Goal: Task Accomplishment & Management: Manage account settings

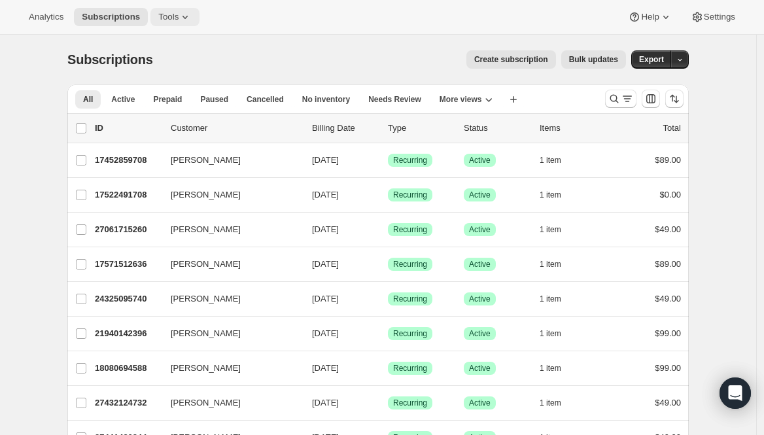
click at [182, 19] on icon at bounding box center [184, 16] width 13 height 13
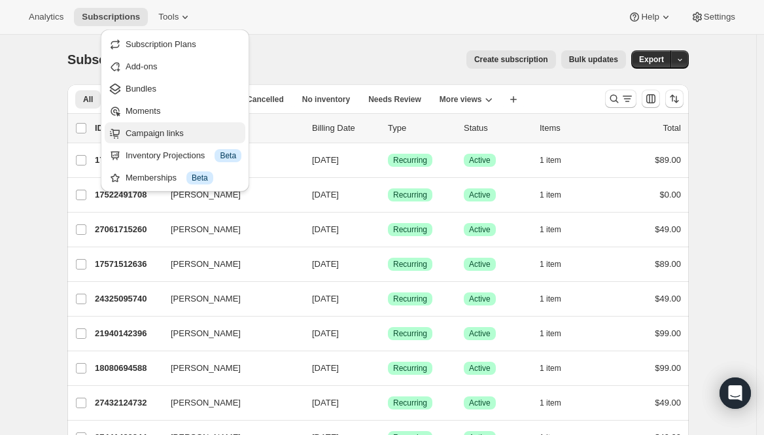
click at [182, 139] on button "Campaign links" at bounding box center [175, 132] width 141 height 21
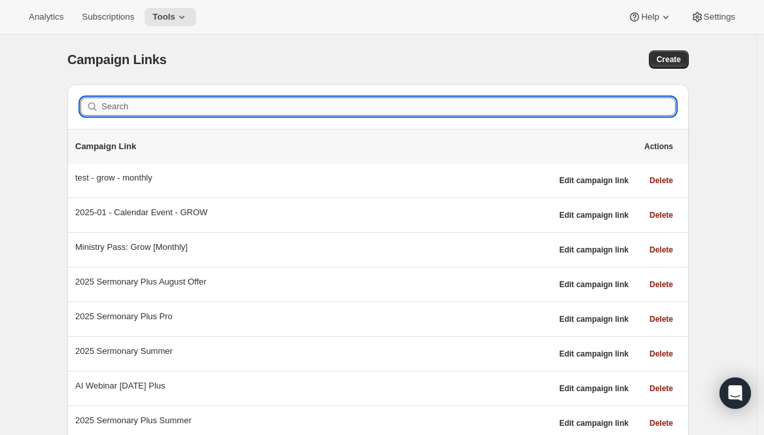
click at [171, 110] on input "Search" at bounding box center [388, 106] width 574 height 18
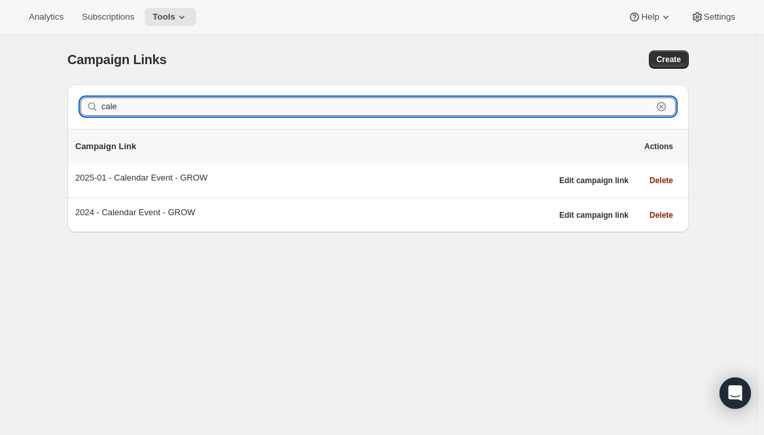
type input "cale"
click at [398, 332] on div "Campaign Links. This page is ready Campaign Links Create Search cale Clear Camp…" at bounding box center [378, 252] width 756 height 435
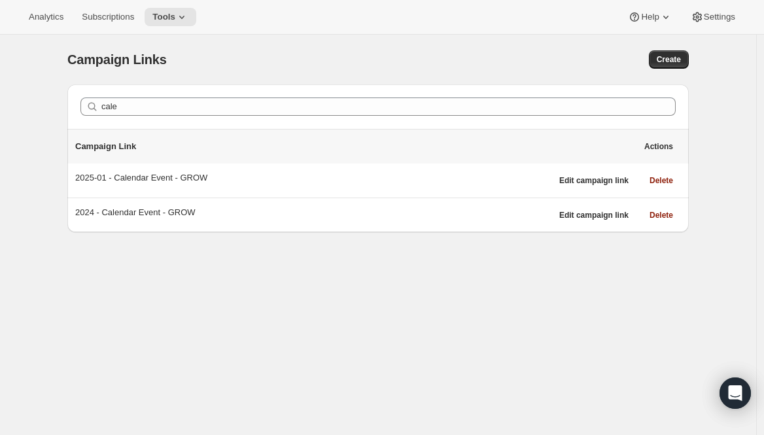
click at [599, 220] on span "Edit campaign link" at bounding box center [593, 215] width 69 height 10
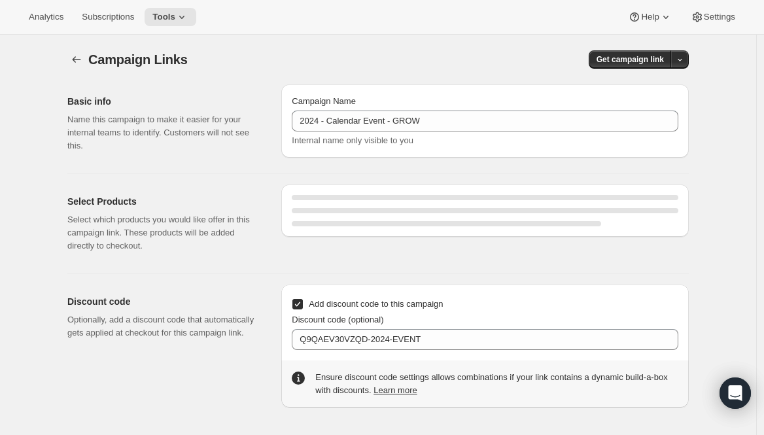
select select "gid://shopify/SellingPlan/689644044604"
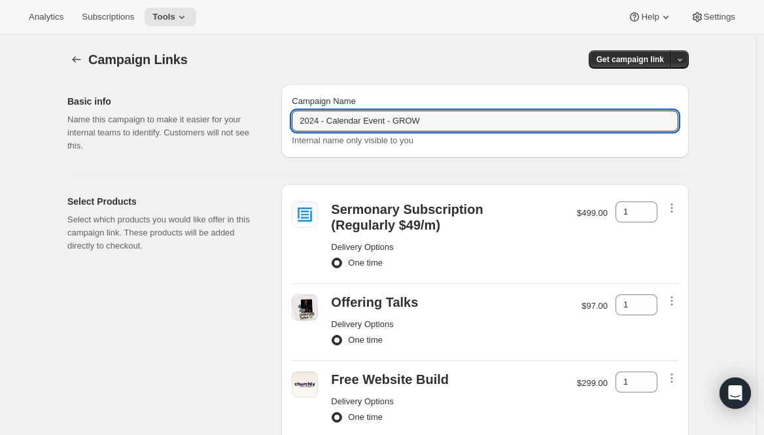
drag, startPoint x: 452, startPoint y: 123, endPoint x: 133, endPoint y: 90, distance: 320.8
click at [133, 90] on div "Basic info Name this campaign to make it easier for your internal teams to iden…" at bounding box center [373, 118] width 632 height 89
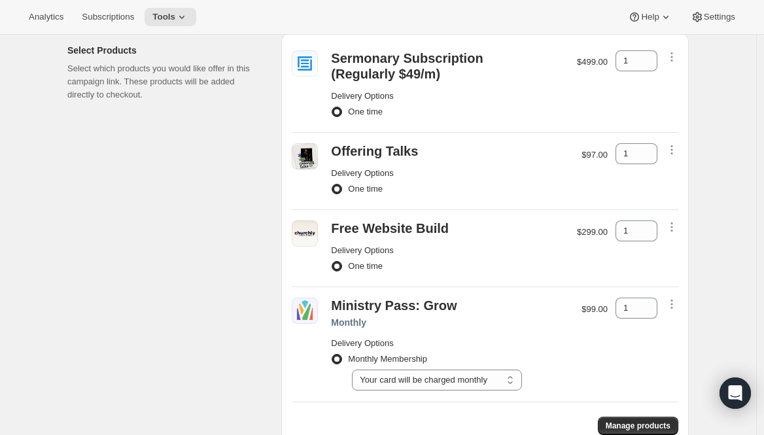
scroll to position [120, 0]
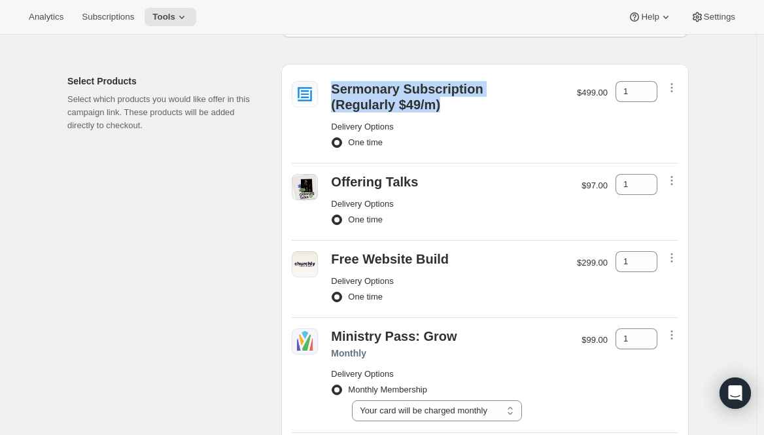
drag, startPoint x: 335, startPoint y: 85, endPoint x: 447, endPoint y: 101, distance: 112.3
click at [447, 101] on div "Sermonary Subscription (Regularly $49/m)" at bounding box center [416, 96] width 170 height 31
copy div "Sermonary Subscription (Regularly $49/m)"
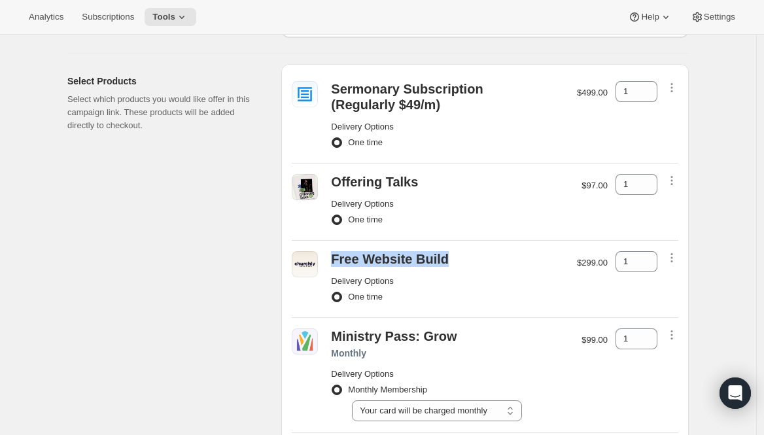
drag, startPoint x: 455, startPoint y: 258, endPoint x: 337, endPoint y: 258, distance: 117.7
click at [337, 258] on div "Free Website Build" at bounding box center [447, 259] width 233 height 16
copy div "Free Website Build"
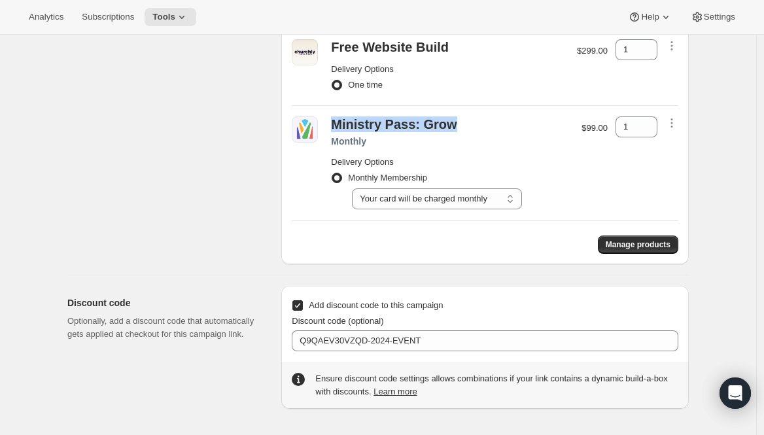
drag, startPoint x: 458, startPoint y: 123, endPoint x: 328, endPoint y: 129, distance: 130.3
click at [328, 129] on div "Ministry Pass: Grow Monthly Delivery Options Monthly Membership Select Your car…" at bounding box center [485, 163] width 386 height 106
copy div "Ministry Pass: Grow"
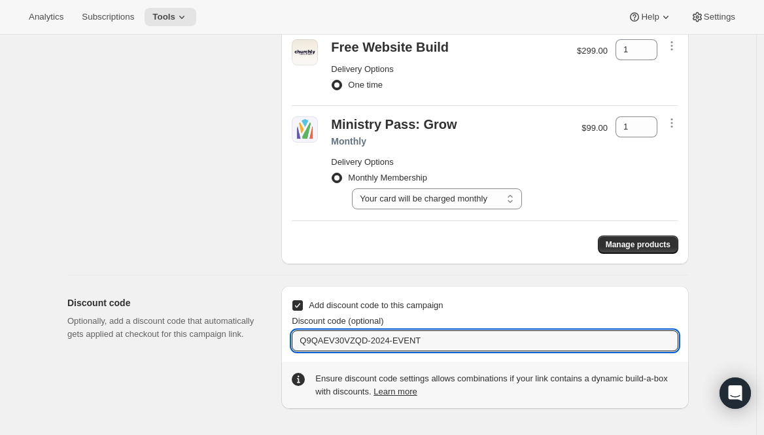
drag, startPoint x: 418, startPoint y: 343, endPoint x: 271, endPoint y: 335, distance: 146.6
click at [271, 335] on div "Discount code Optionally, add a discount code that automatically gets applied a…" at bounding box center [373, 341] width 632 height 133
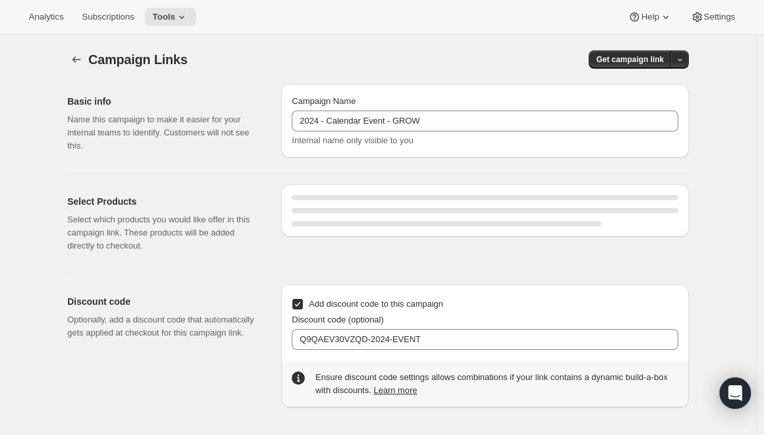
click at [88, 58] on div at bounding box center [77, 59] width 21 height 18
select select "gid://shopify/SellingPlan/689644044604"
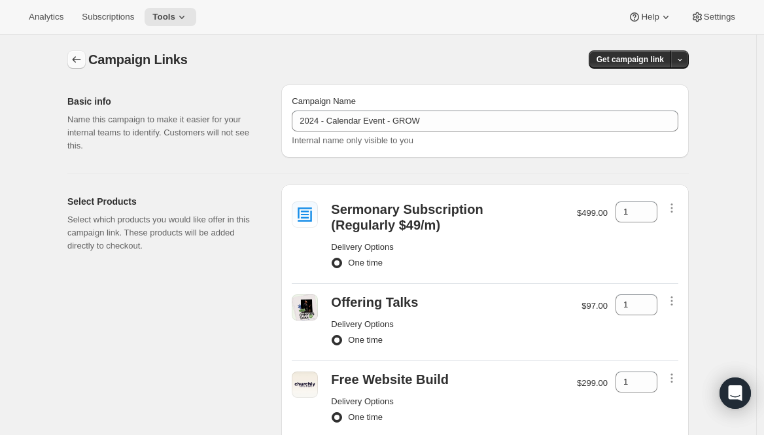
click at [86, 58] on button "button" at bounding box center [76, 59] width 18 height 18
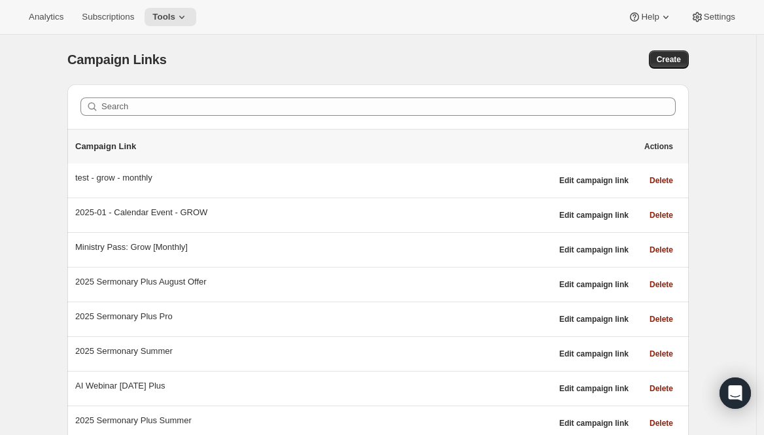
click at [345, 116] on div "Search" at bounding box center [377, 106] width 605 height 29
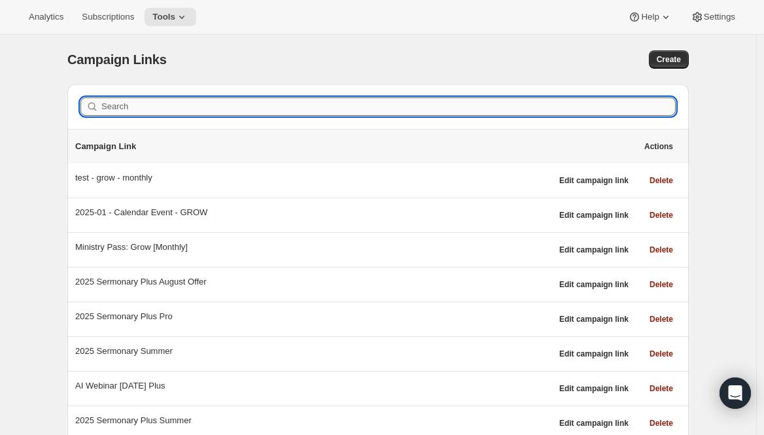
click at [344, 108] on input "Search" at bounding box center [388, 106] width 574 height 18
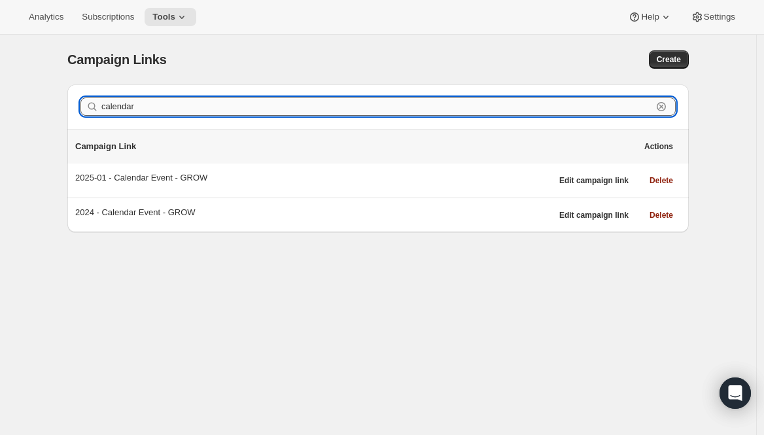
type input "calendar"
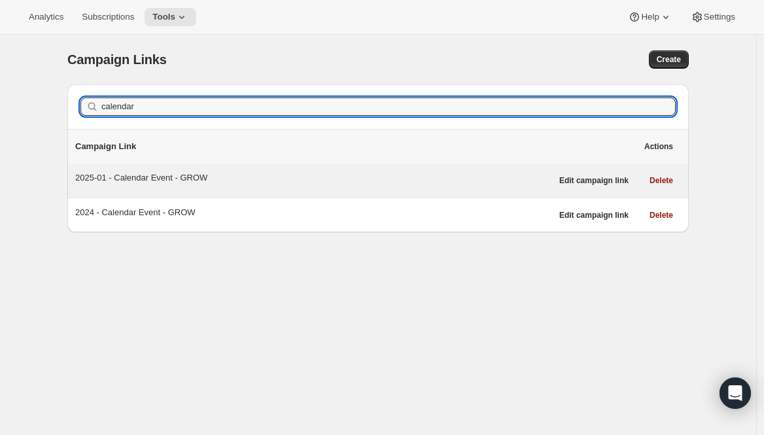
click at [134, 181] on div "2025-01 - Calendar Event - GROW" at bounding box center [313, 177] width 476 height 13
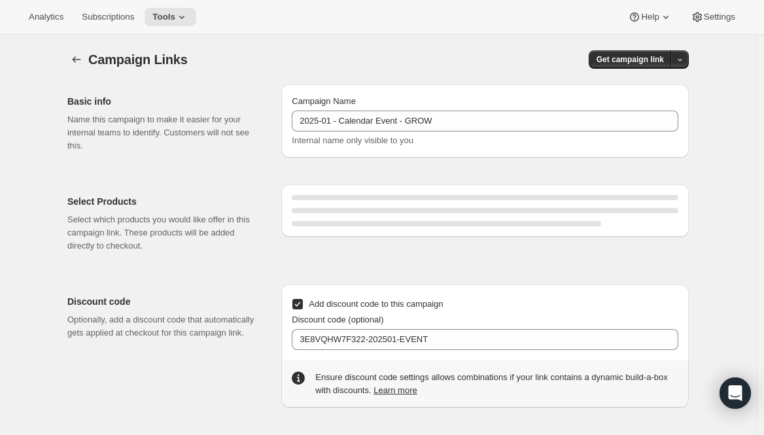
select select "gid://shopify/SellingPlan/689644044604"
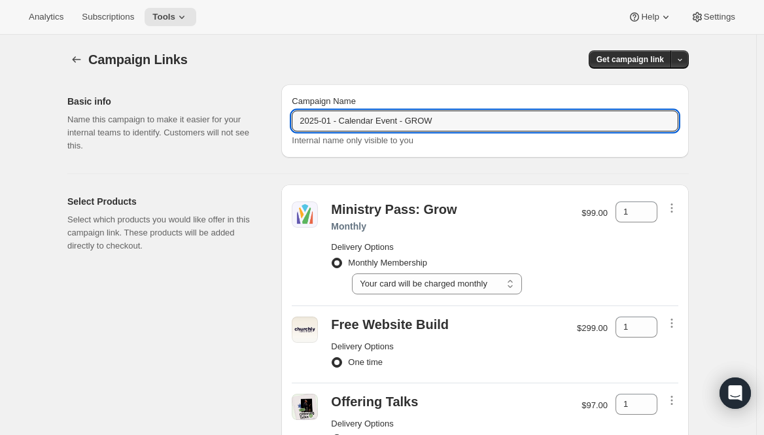
drag, startPoint x: 459, startPoint y: 124, endPoint x: 248, endPoint y: 110, distance: 211.6
click at [248, 110] on div "Basic info Name this campaign to make it easier for your internal teams to iden…" at bounding box center [373, 118] width 632 height 89
click at [158, 165] on div "Basic info Name this campaign to make it easier for your internal teams to iden…" at bounding box center [373, 407] width 632 height 667
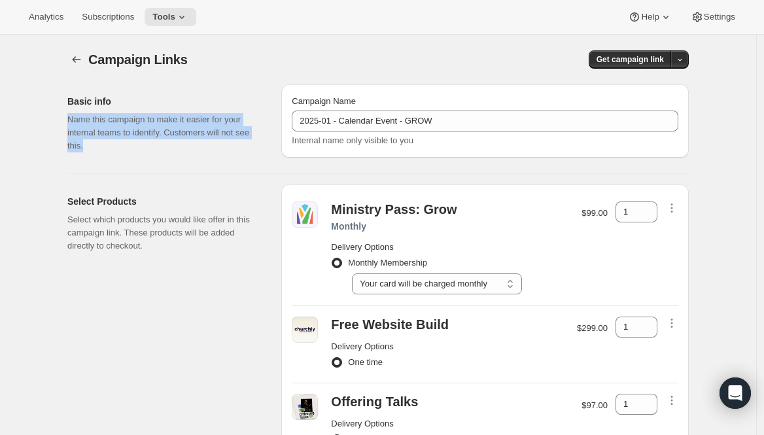
drag, startPoint x: 72, startPoint y: 109, endPoint x: 126, endPoint y: 164, distance: 77.2
click at [126, 164] on div "Basic info Name this campaign to make it easier for your internal teams to iden…" at bounding box center [373, 407] width 632 height 667
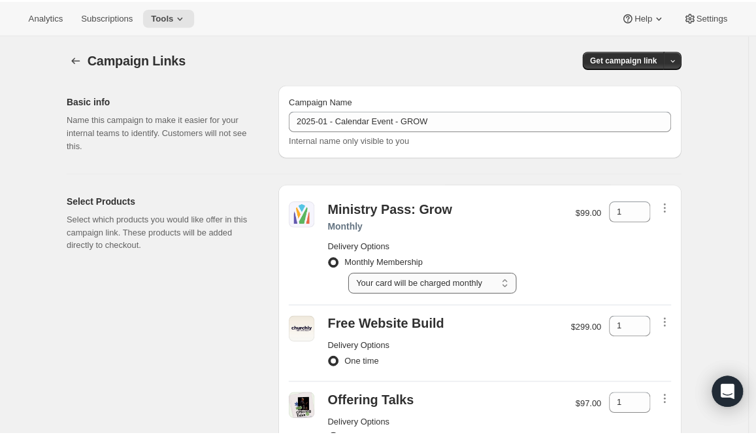
scroll to position [111, 0]
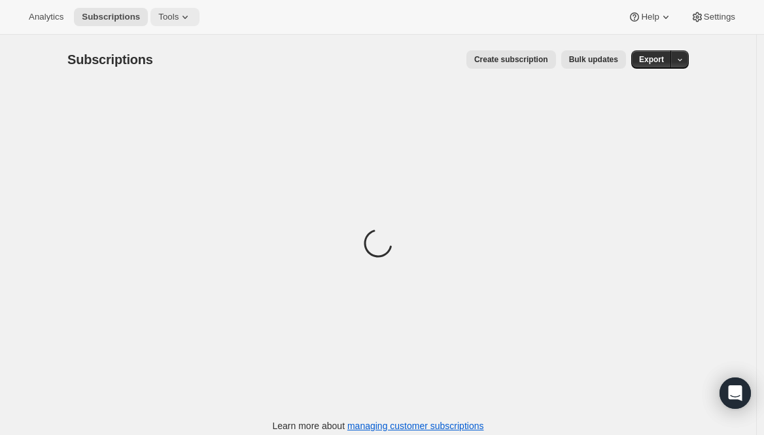
click at [183, 19] on icon at bounding box center [184, 16] width 13 height 13
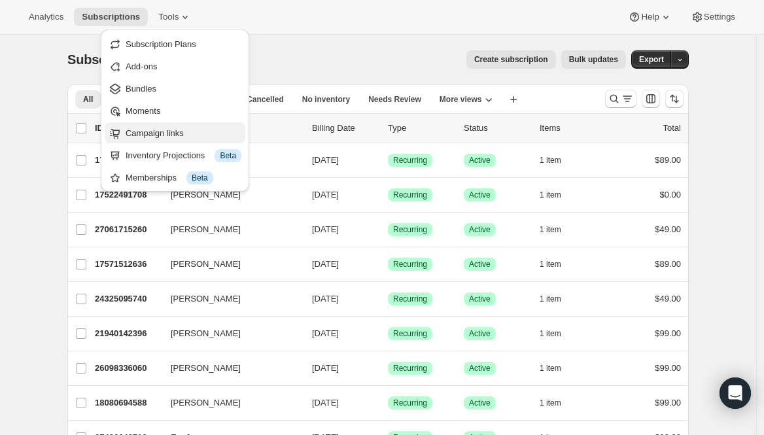
click at [184, 135] on span "Campaign links" at bounding box center [155, 133] width 58 height 10
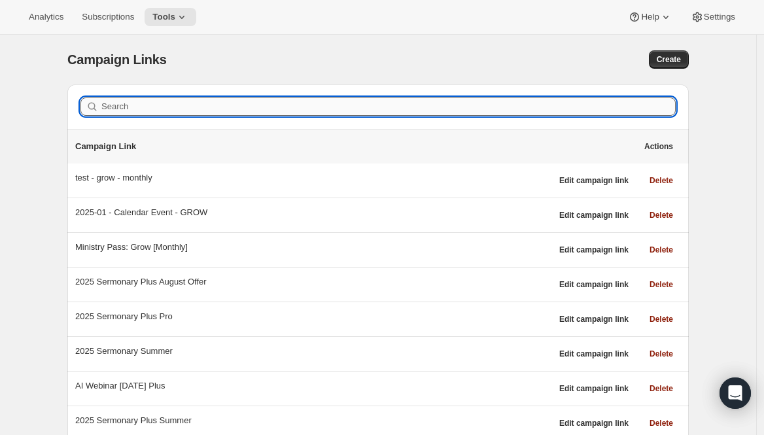
click at [188, 98] on input "Search" at bounding box center [388, 106] width 574 height 18
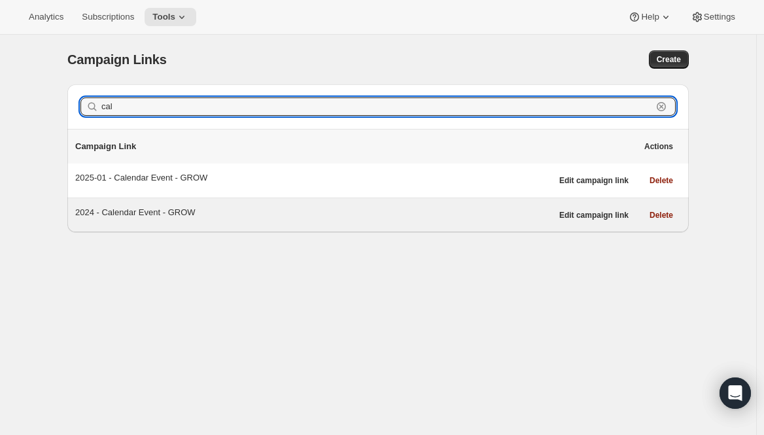
type input "cal"
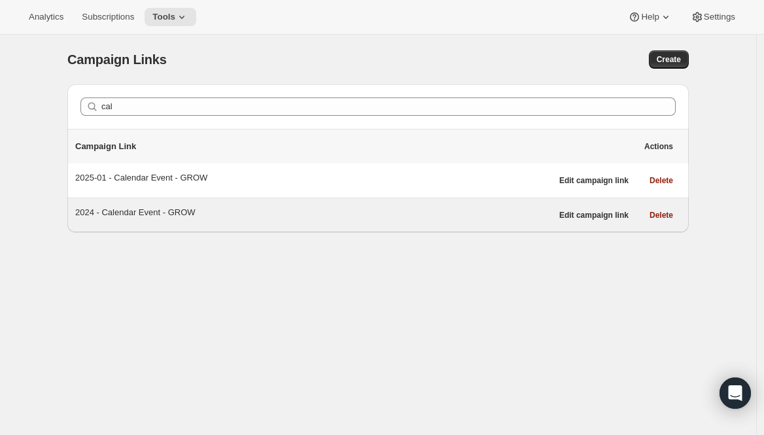
click at [127, 216] on div "2024 - Calendar Event - GROW" at bounding box center [313, 212] width 476 height 13
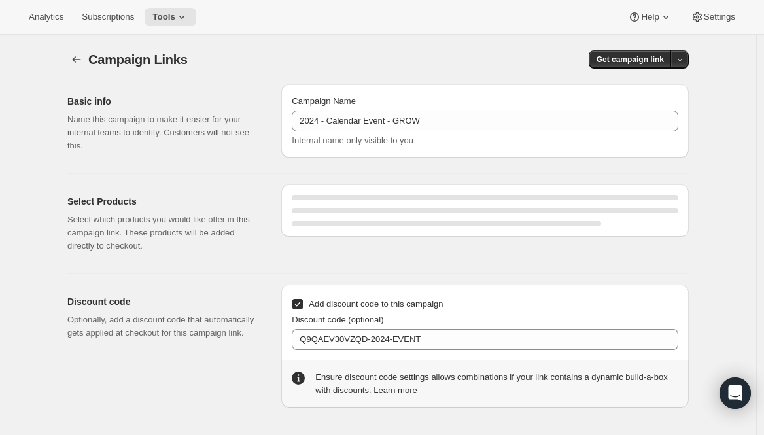
select select "gid://shopify/SellingPlan/689644044604"
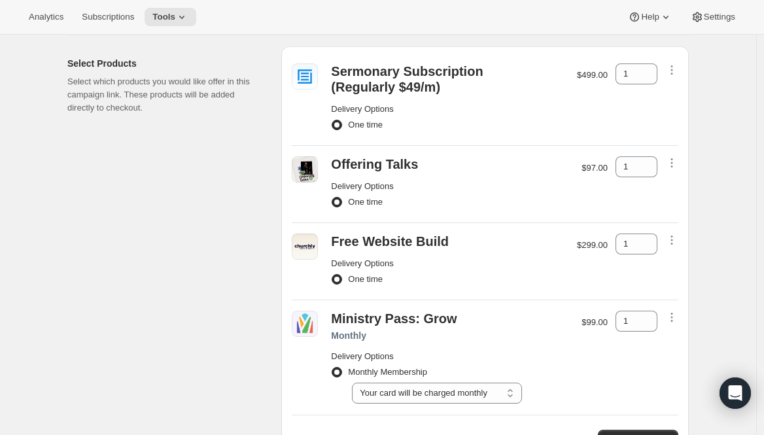
scroll to position [158, 0]
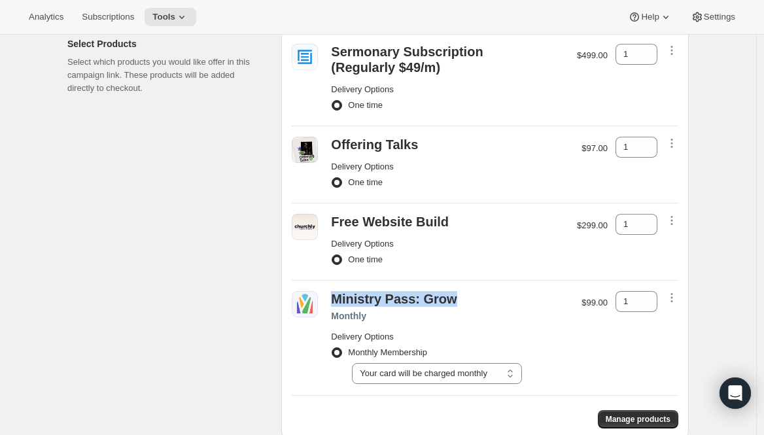
drag, startPoint x: 339, startPoint y: 299, endPoint x: 453, endPoint y: 301, distance: 114.4
click at [453, 301] on div "Ministry Pass: Grow" at bounding box center [449, 299] width 237 height 16
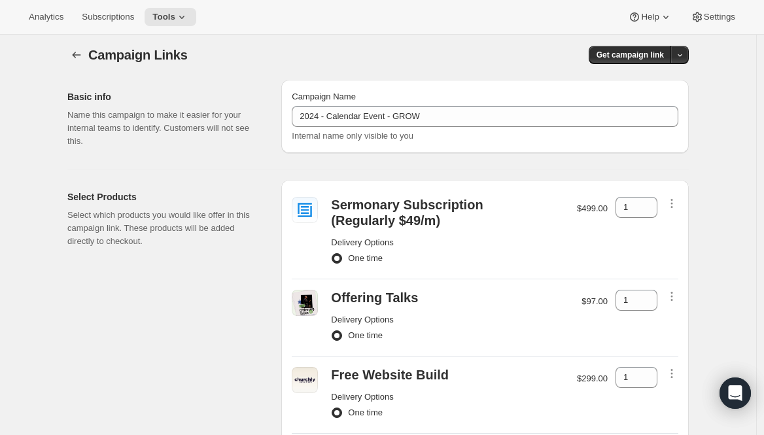
scroll to position [0, 0]
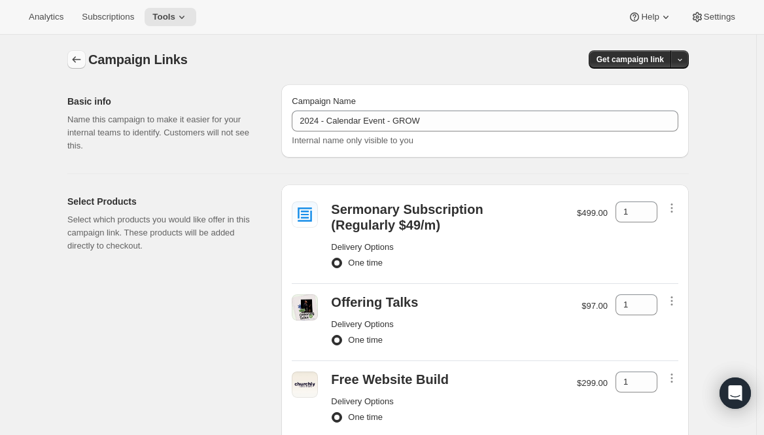
click at [81, 59] on icon "button" at bounding box center [76, 59] width 13 height 13
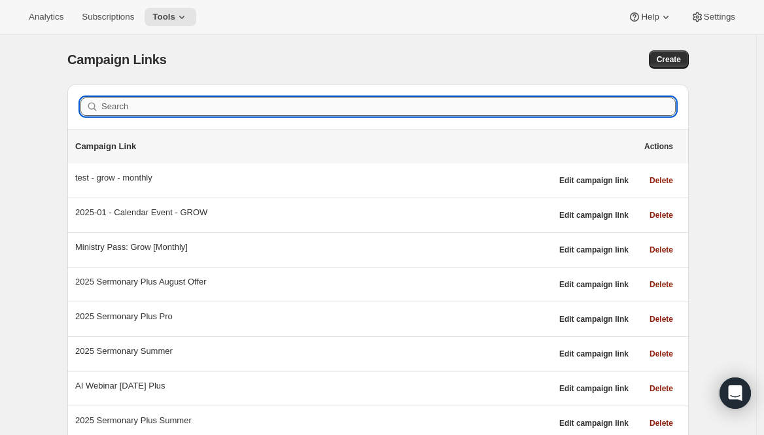
click at [189, 101] on input "Search" at bounding box center [388, 106] width 574 height 18
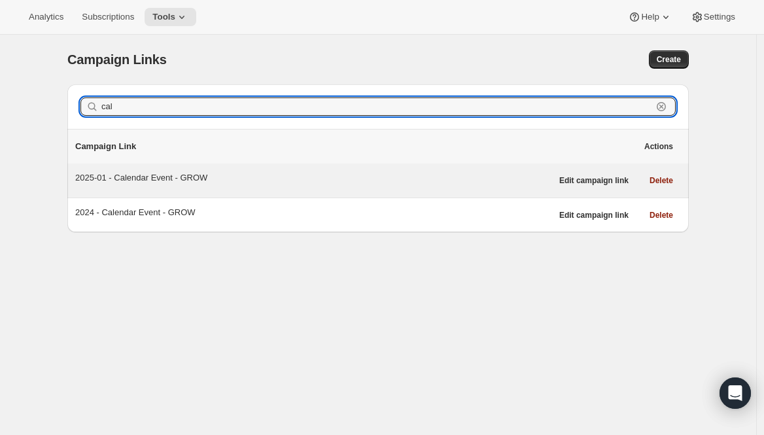
type input "cal"
click at [188, 178] on div "2025-01 - Calendar Event - GROW" at bounding box center [313, 177] width 476 height 13
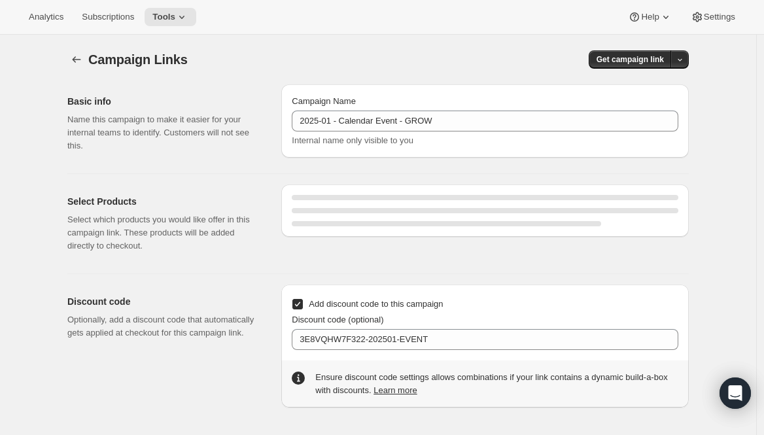
select select "gid://shopify/SellingPlan/689644044604"
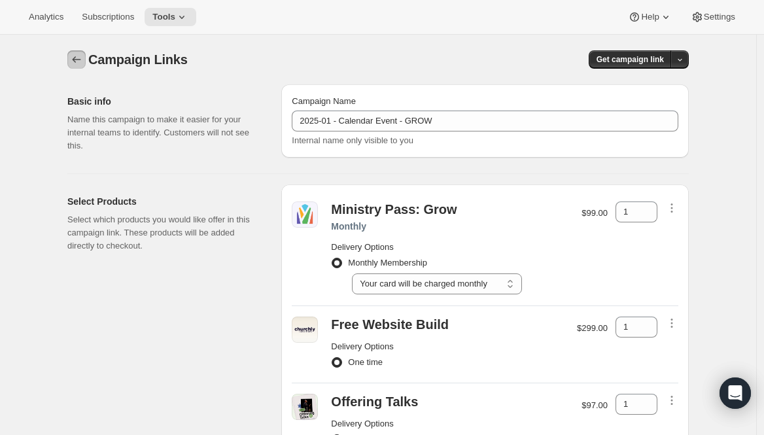
click at [81, 59] on icon "button" at bounding box center [76, 59] width 13 height 13
